Goal: Navigation & Orientation: Go to known website

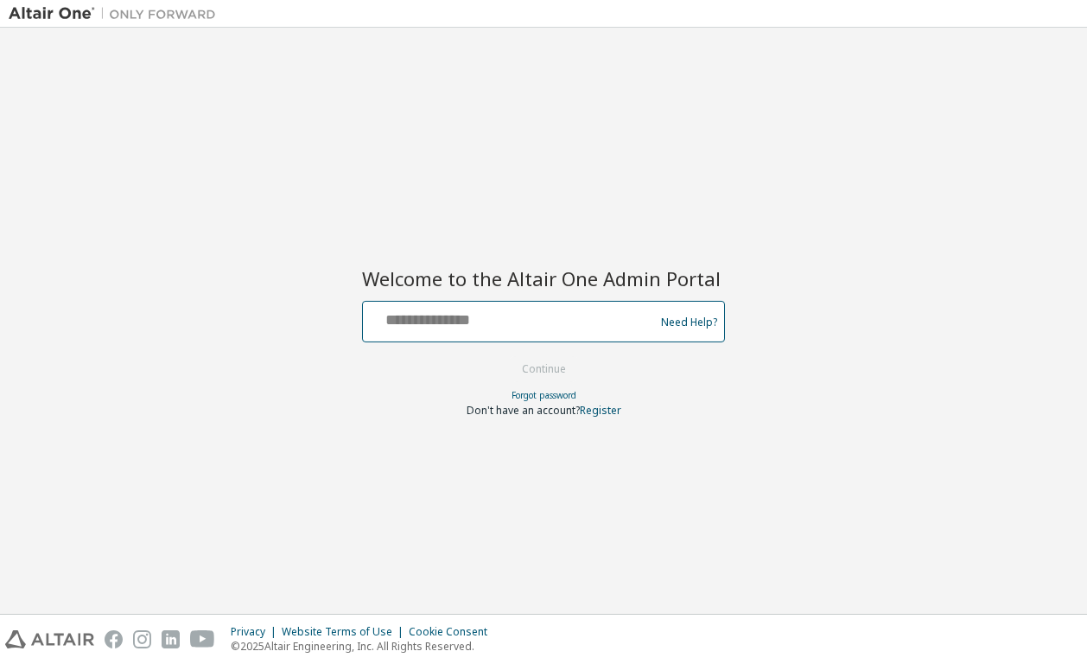
click at [530, 322] on input "text" at bounding box center [511, 317] width 283 height 25
type input "**********"
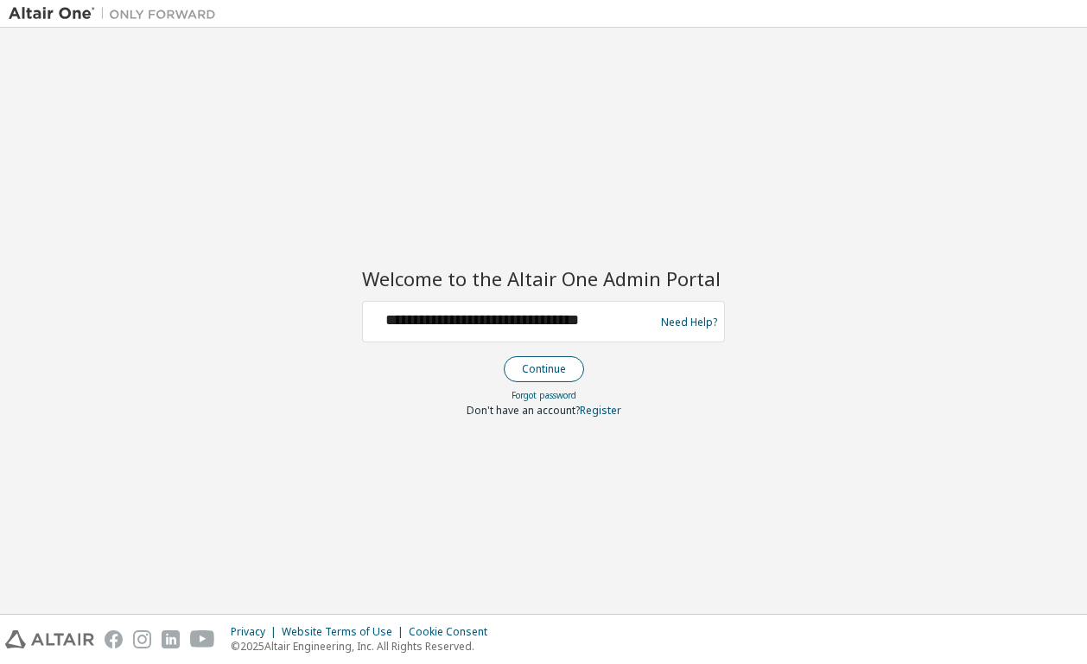
click at [538, 369] on button "Continue" at bounding box center [544, 369] width 80 height 26
click at [540, 368] on button "Continue" at bounding box center [544, 369] width 80 height 26
